Goal: Task Accomplishment & Management: Use online tool/utility

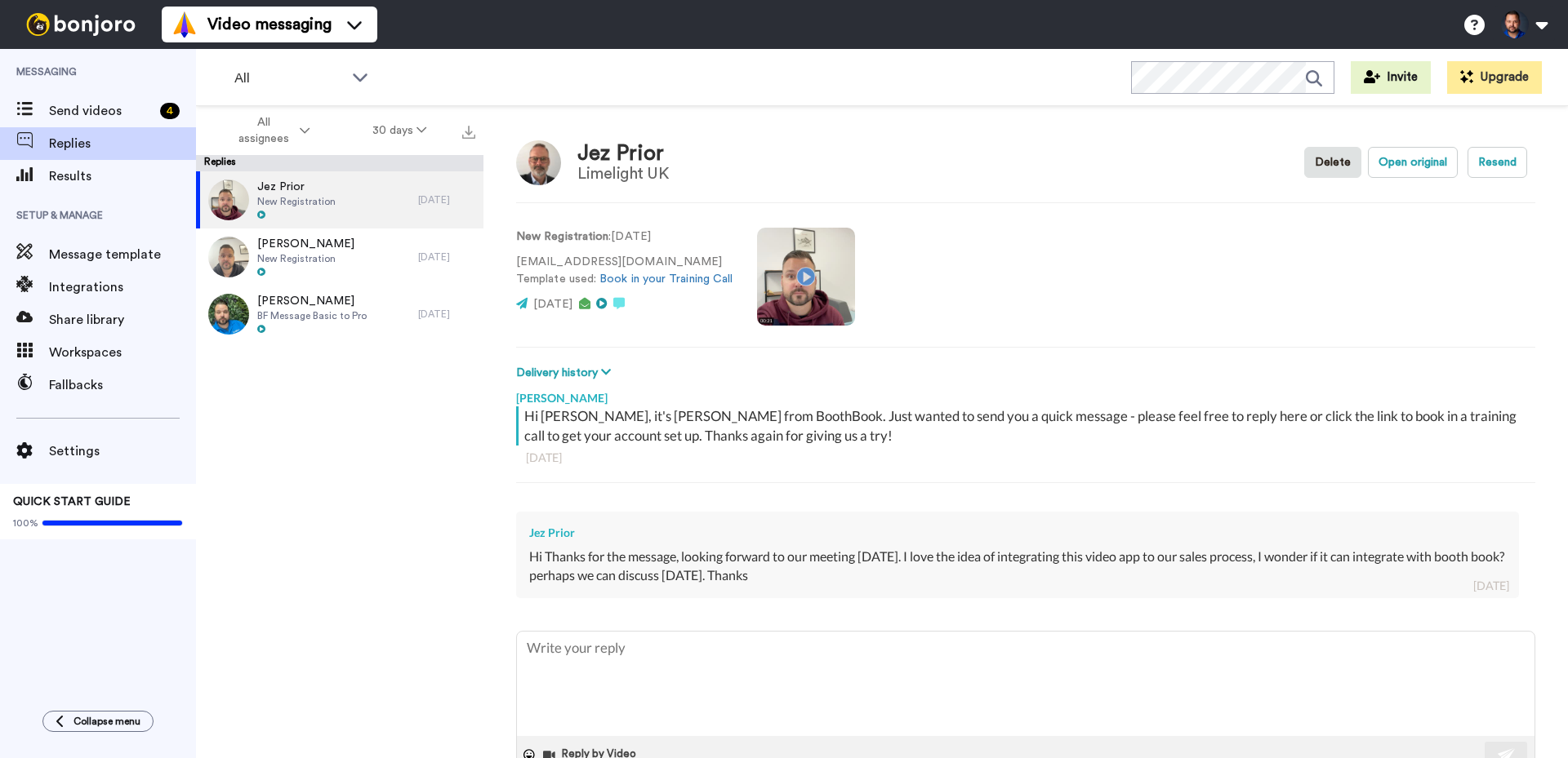
scroll to position [47, 0]
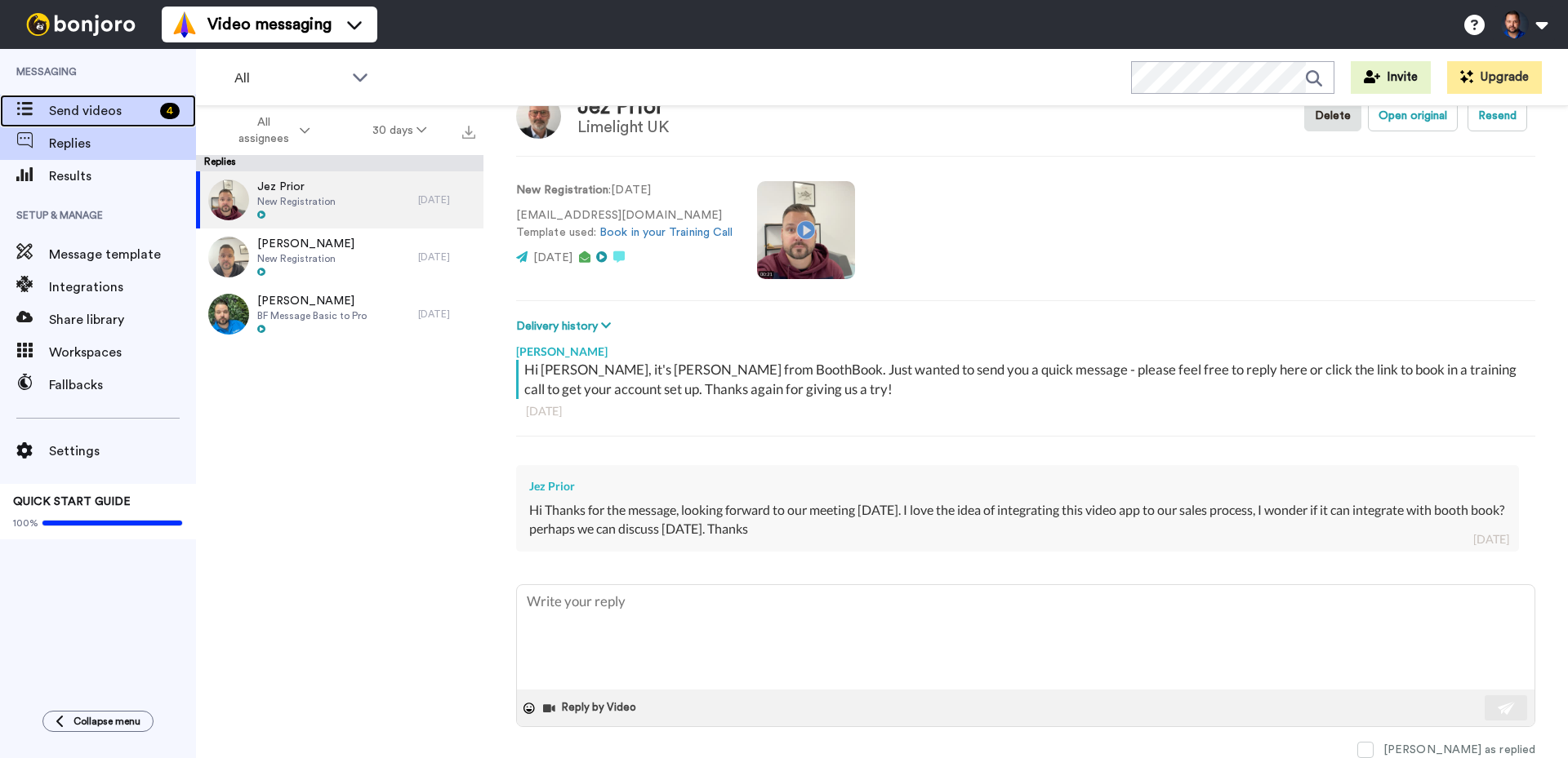
click at [57, 104] on span "Send videos" at bounding box center [101, 111] width 105 height 19
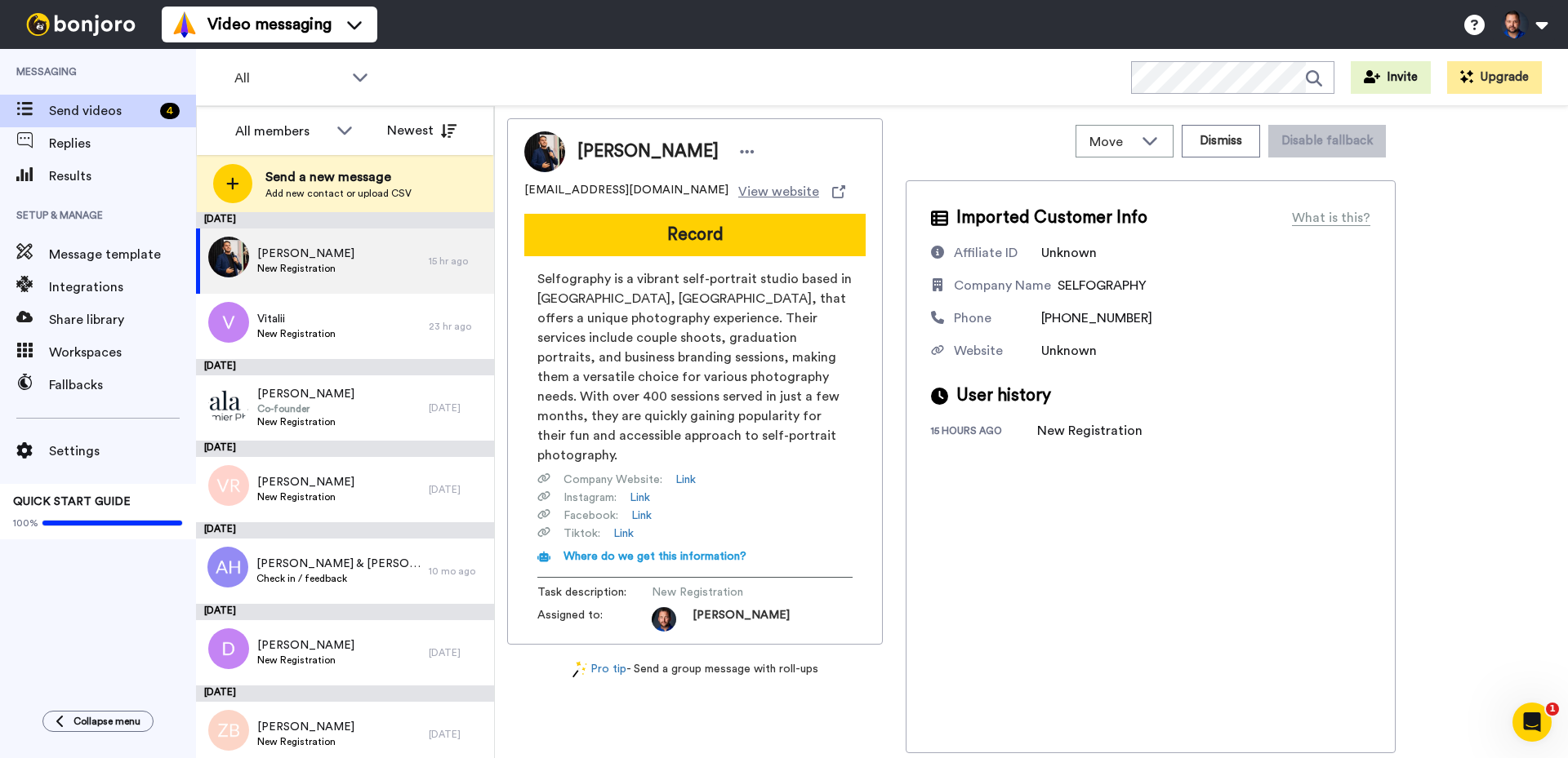
click at [600, 188] on span "info@selfography.ca" at bounding box center [626, 192] width 204 height 19
copy span "info@selfography.ca"
